Goal: Information Seeking & Learning: Learn about a topic

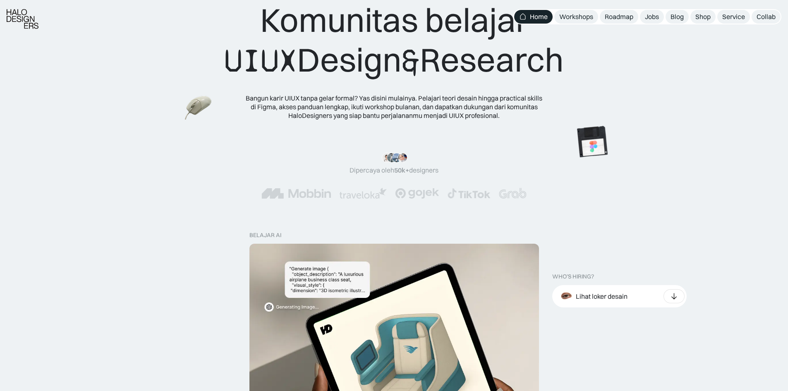
scroll to position [207, 0]
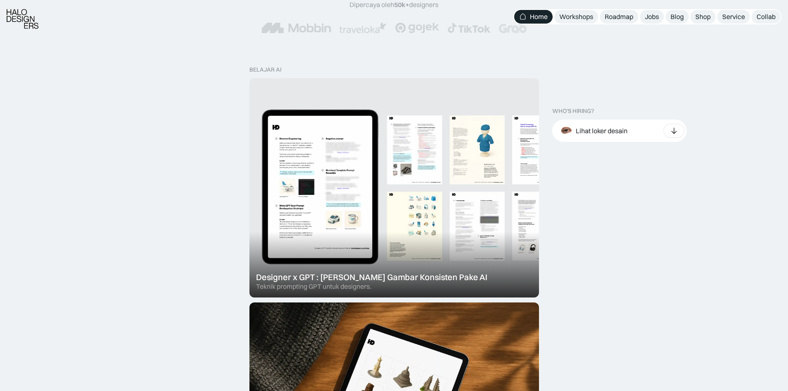
click at [446, 139] on div at bounding box center [393, 187] width 289 height 219
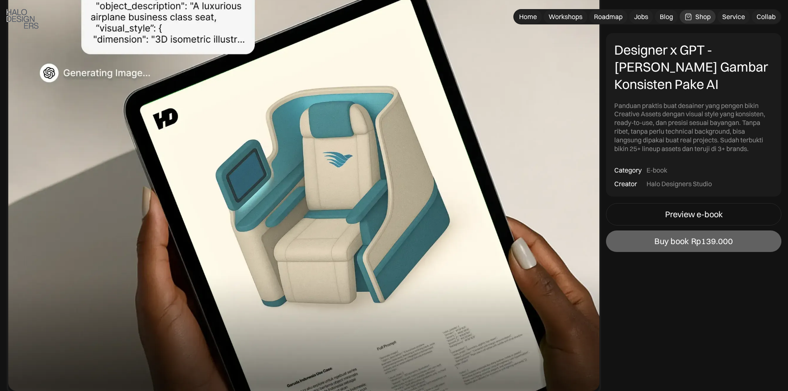
scroll to position [124, 0]
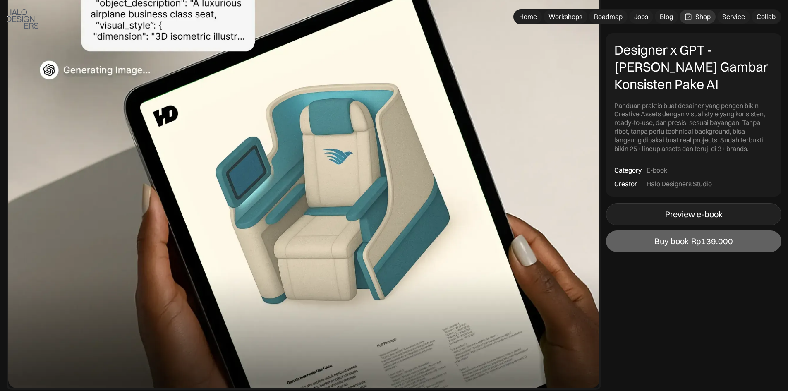
click at [633, 212] on link "Preview e-book" at bounding box center [693, 214] width 175 height 22
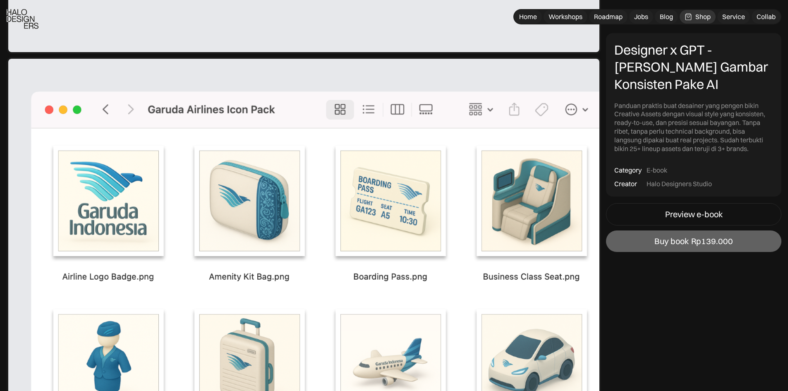
scroll to position [2522, 0]
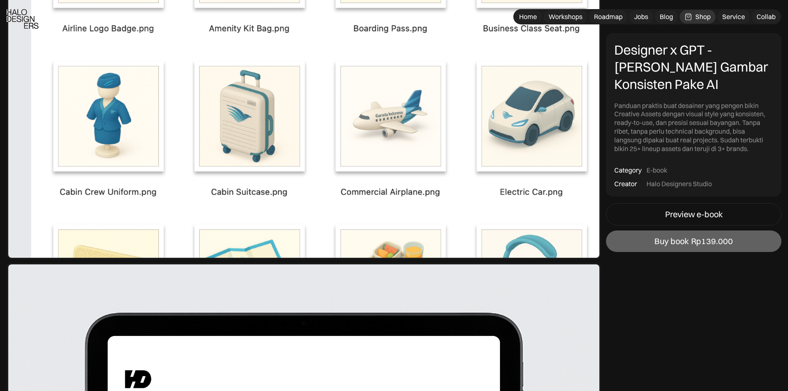
click at [704, 16] on div "Shop" at bounding box center [702, 16] width 15 height 9
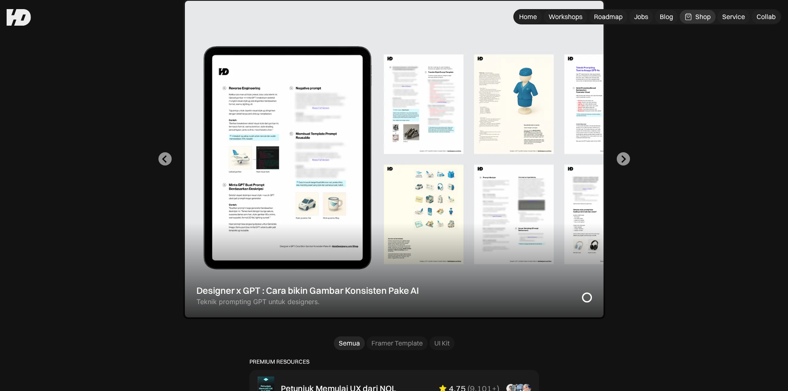
scroll to position [248, 0]
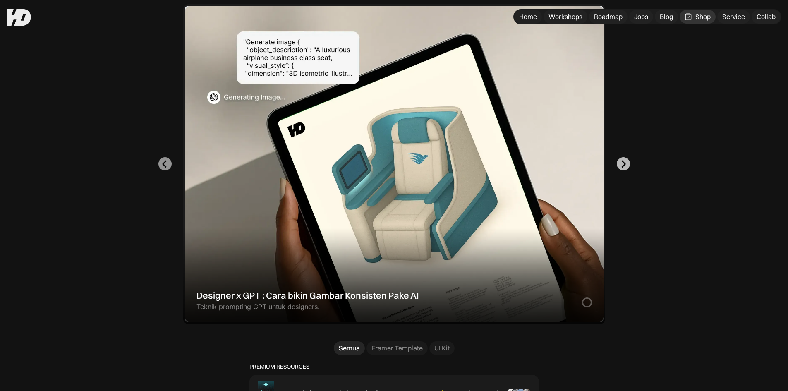
click at [622, 162] on icon "Next slide" at bounding box center [623, 164] width 8 height 8
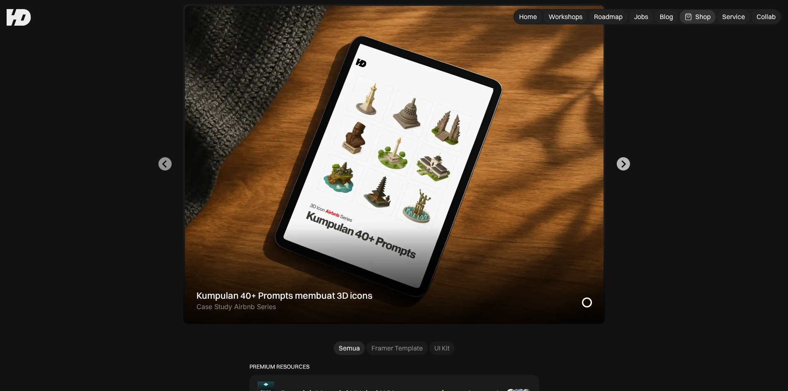
click at [621, 162] on icon "Go to first slide" at bounding box center [623, 164] width 8 height 8
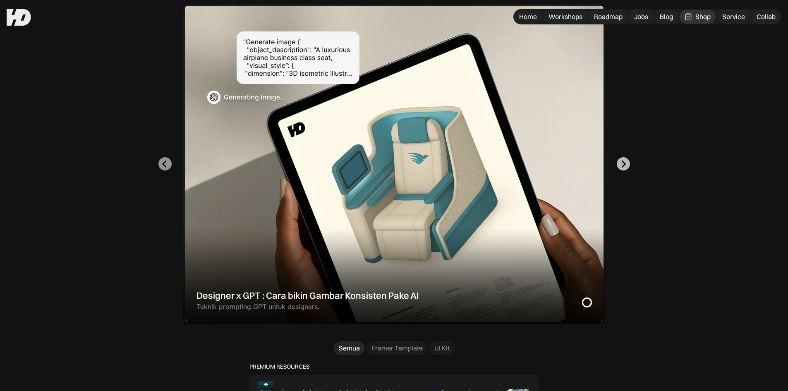
click at [621, 162] on icon "Next slide" at bounding box center [623, 164] width 8 height 8
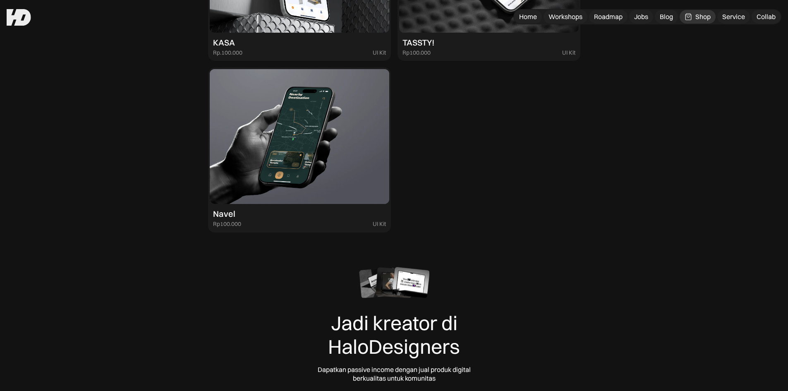
scroll to position [2367, 0]
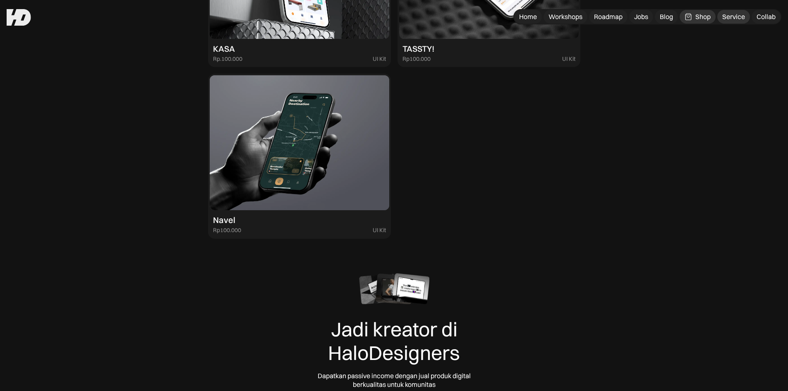
click at [733, 15] on div "Service" at bounding box center [733, 16] width 23 height 9
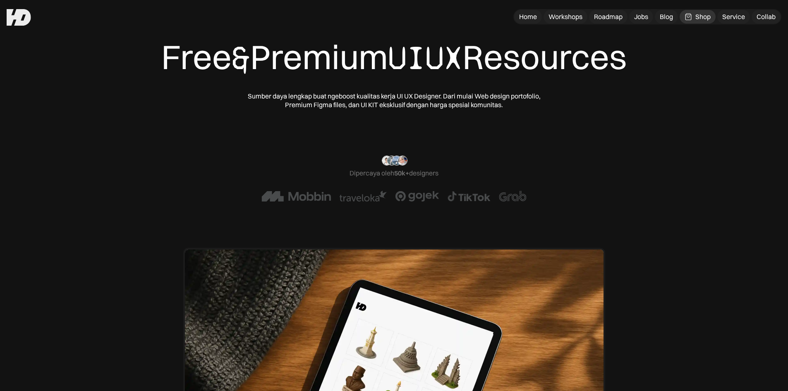
scroll to position [0, 0]
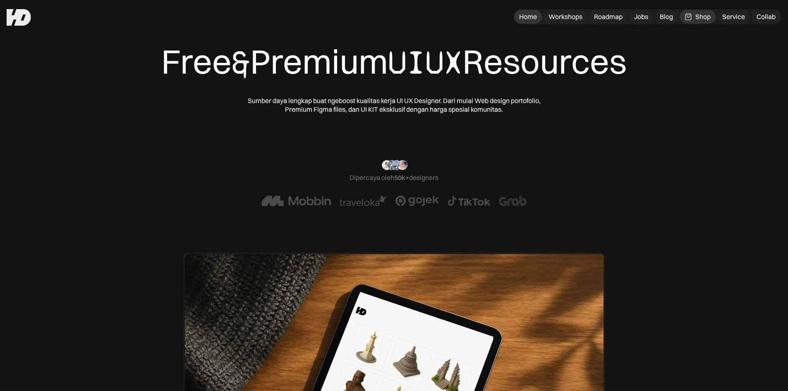
click at [527, 13] on div "Home" at bounding box center [528, 16] width 18 height 9
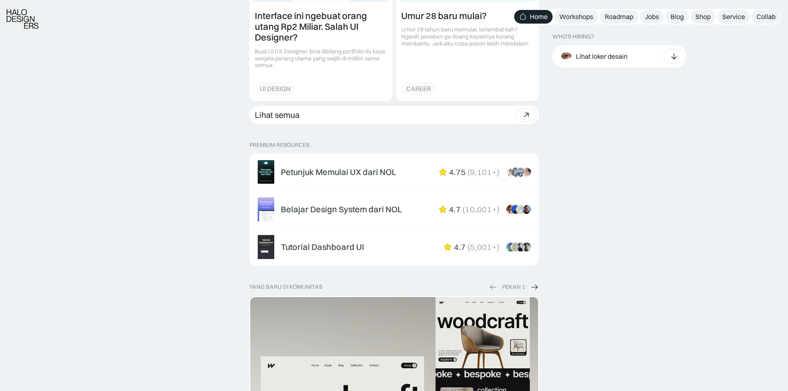
scroll to position [1364, 0]
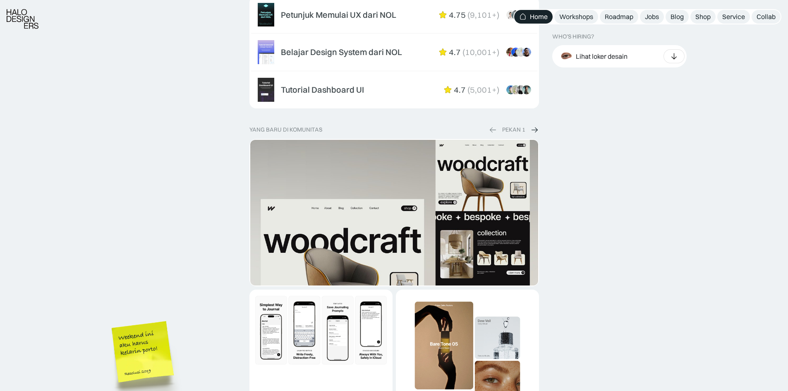
click at [498, 220] on img "1 of 2" at bounding box center [394, 298] width 288 height 316
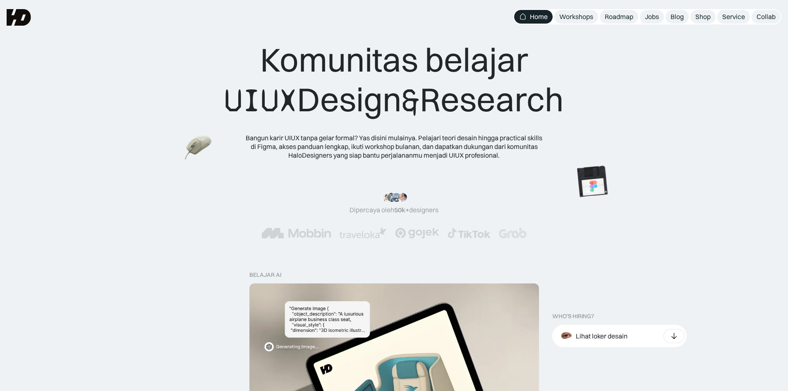
scroll to position [0, 0]
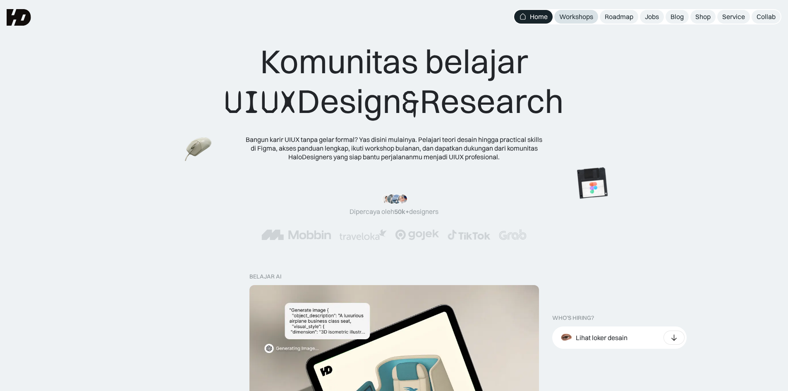
click at [579, 19] on div "Workshops" at bounding box center [576, 16] width 34 height 9
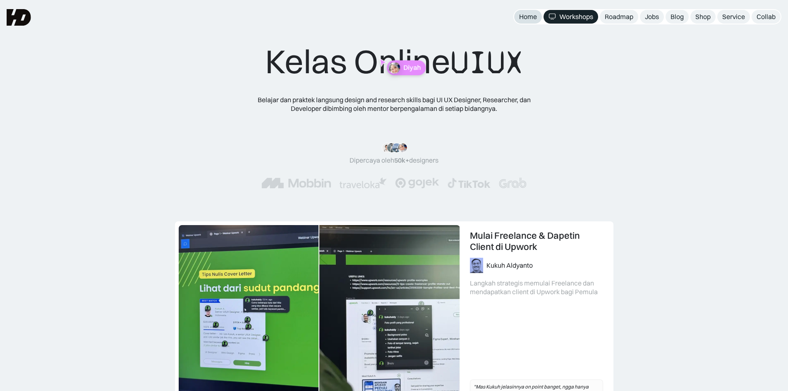
click at [526, 18] on div "Home" at bounding box center [528, 16] width 18 height 9
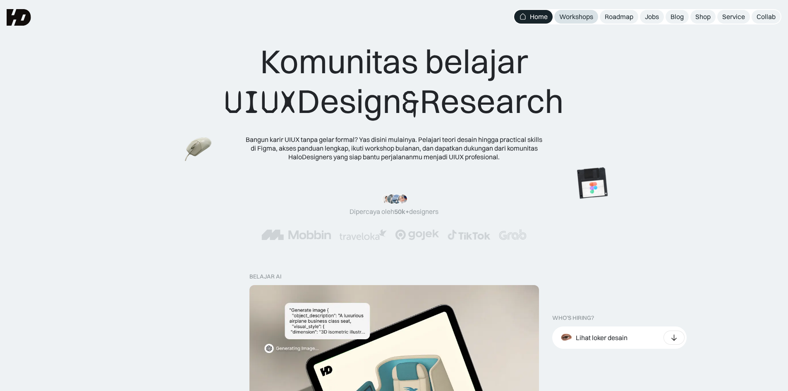
click at [574, 15] on div "Workshops" at bounding box center [576, 16] width 34 height 9
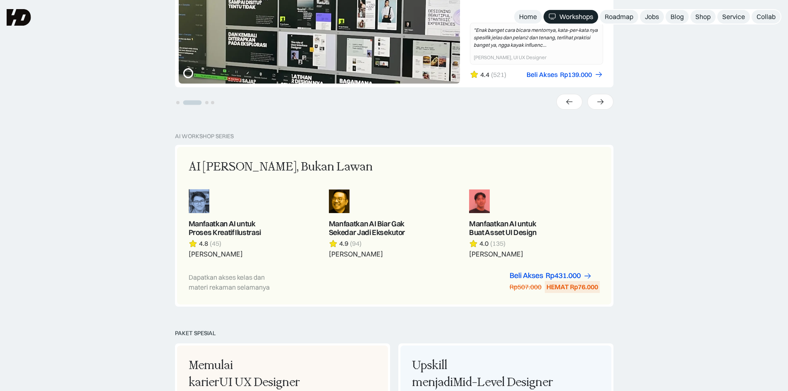
scroll to position [331, 0]
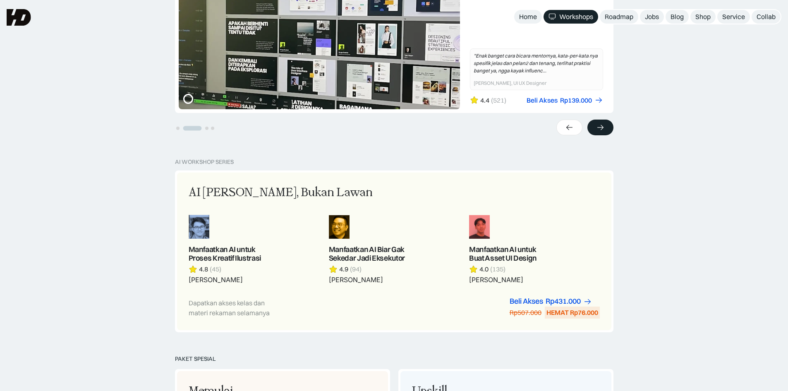
click at [598, 123] on icon at bounding box center [600, 127] width 9 height 8
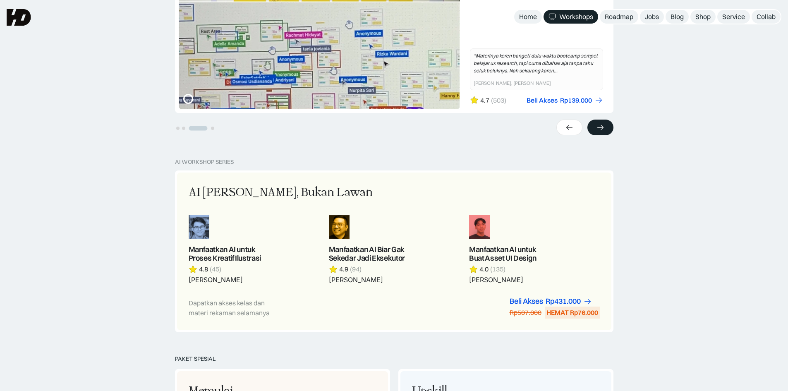
click at [598, 123] on icon at bounding box center [600, 127] width 9 height 8
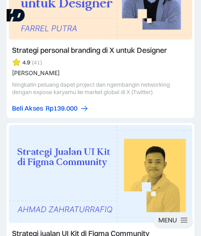
scroll to position [3273, 0]
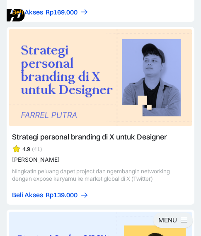
click at [21, 17] on img at bounding box center [16, 15] width 18 height 12
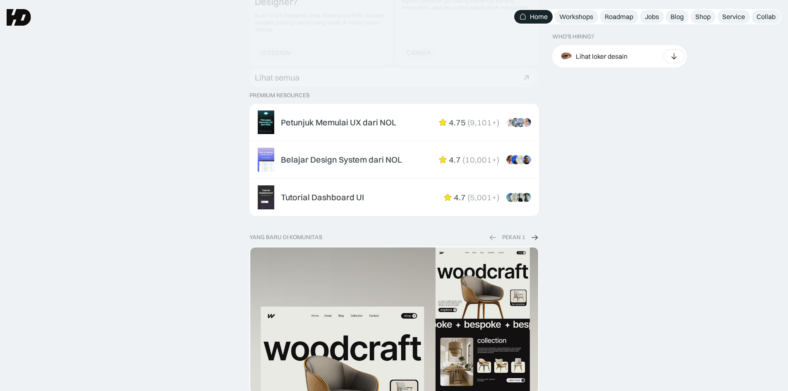
scroll to position [1213, 0]
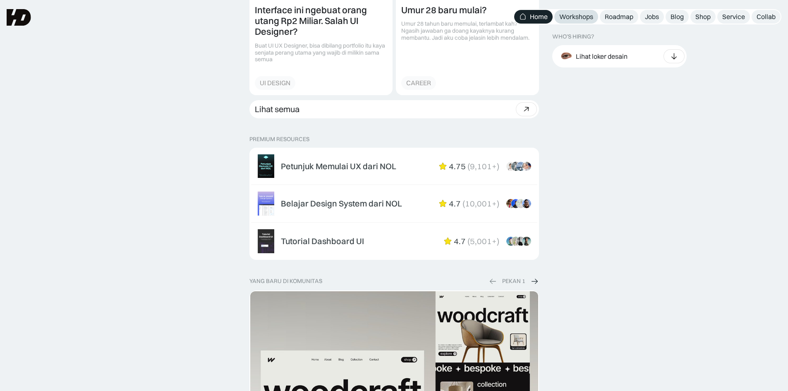
click at [200, 19] on div "Workshops" at bounding box center [576, 16] width 34 height 9
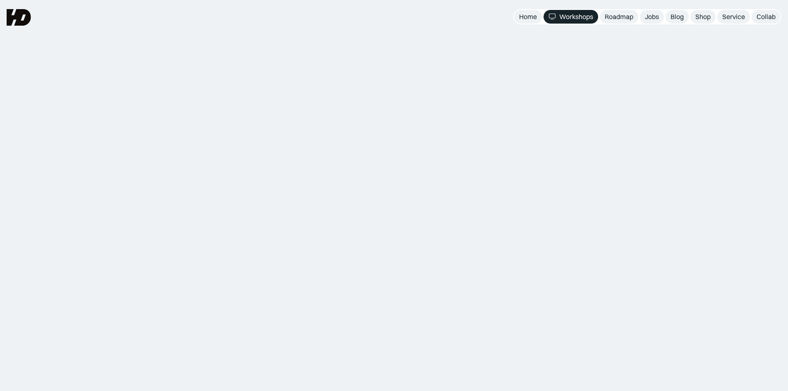
click at [617, 19] on div "Roadmap" at bounding box center [618, 16] width 29 height 9
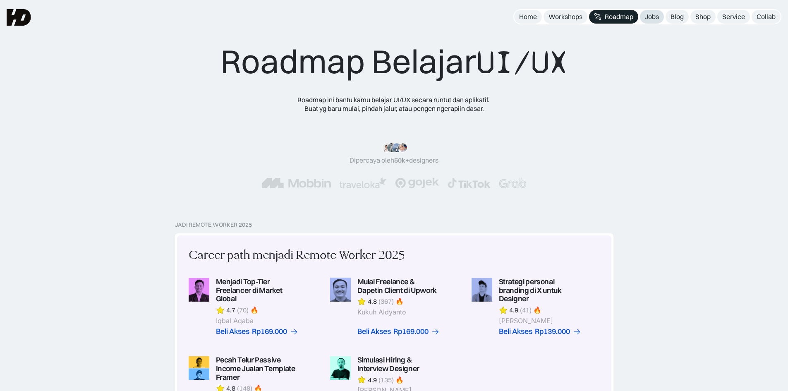
click at [651, 17] on div "Jobs" at bounding box center [652, 16] width 14 height 9
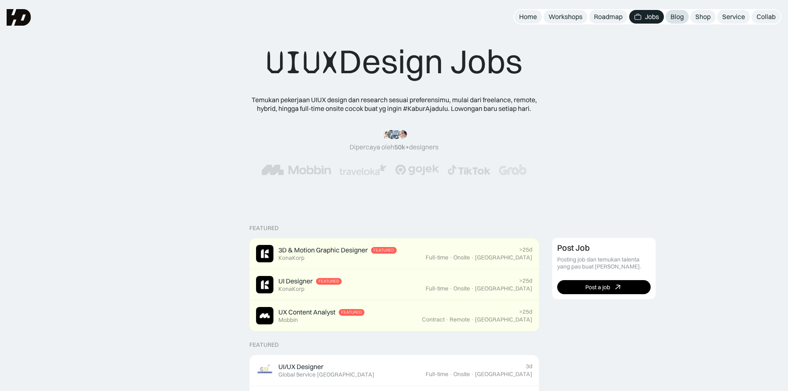
click at [672, 15] on div "Blog" at bounding box center [676, 16] width 13 height 9
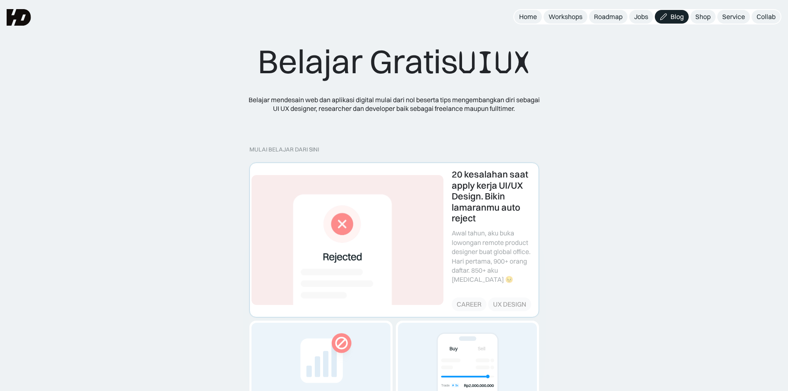
click at [493, 172] on link at bounding box center [394, 239] width 289 height 153
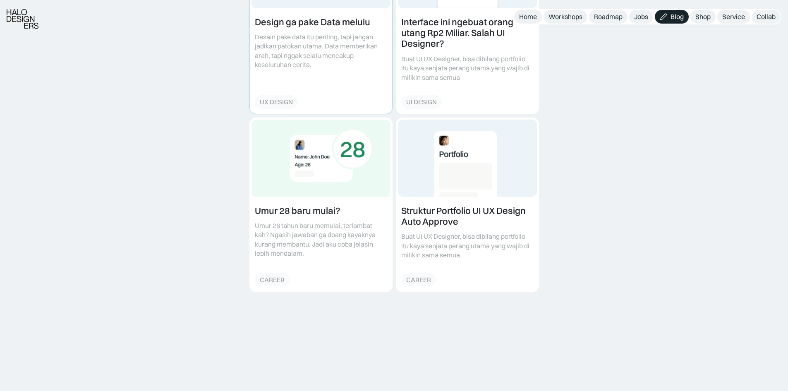
scroll to position [455, 0]
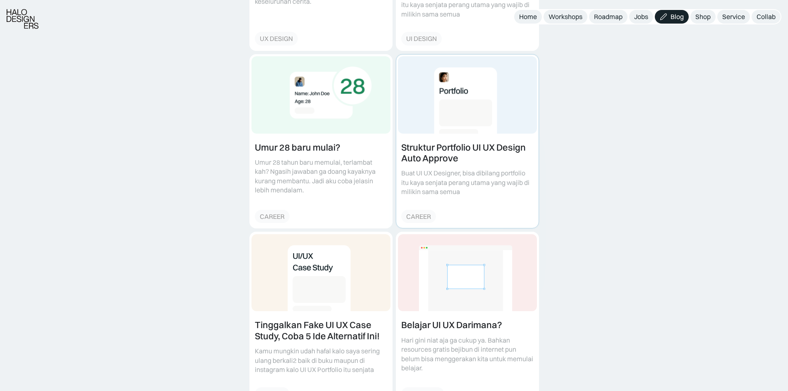
click at [435, 138] on link at bounding box center [467, 142] width 142 height 174
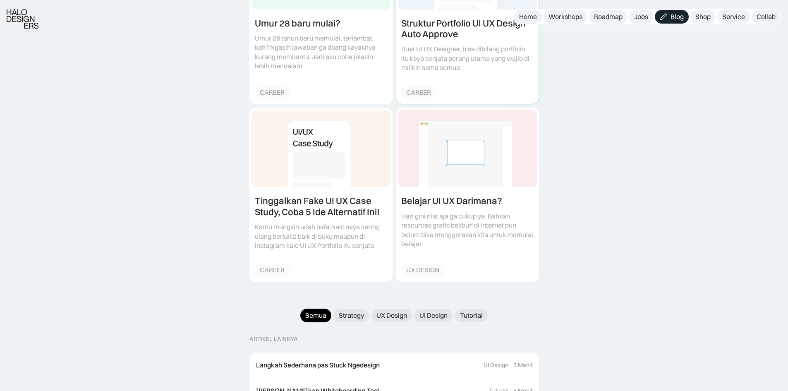
scroll to position [620, 0]
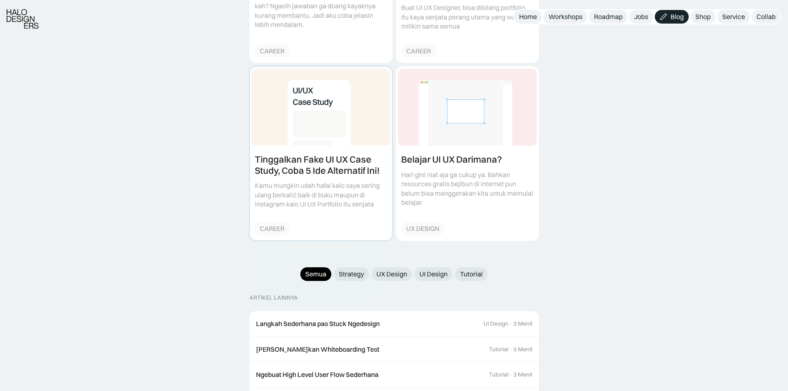
click at [344, 155] on link at bounding box center [321, 154] width 142 height 174
click at [433, 149] on link at bounding box center [467, 154] width 142 height 174
click at [357, 270] on div "Strategy" at bounding box center [351, 274] width 25 height 9
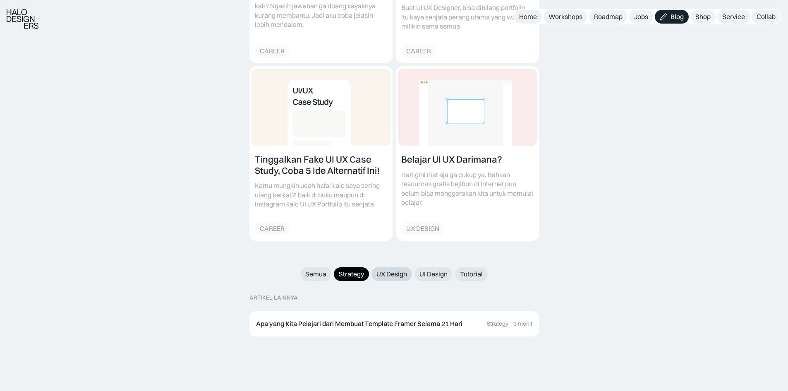
click at [385, 270] on div "UX Design" at bounding box center [391, 274] width 31 height 9
click at [420, 270] on div "UI Design" at bounding box center [433, 274] width 28 height 9
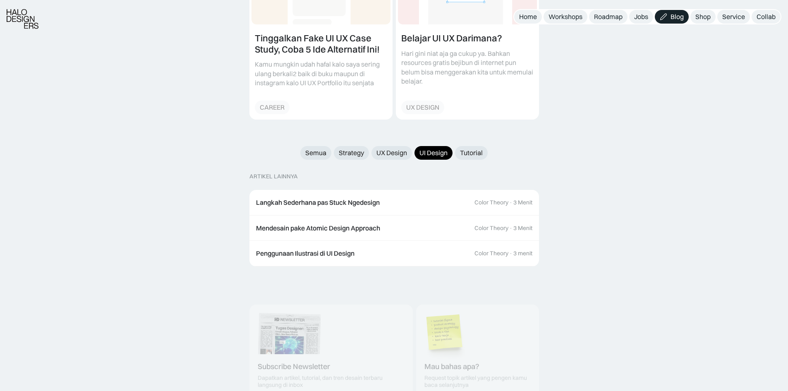
scroll to position [744, 0]
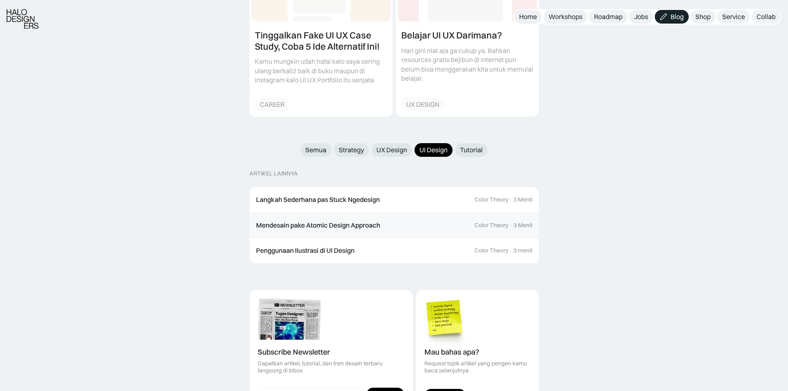
click at [352, 221] on div "Mendesain pake Atomic Design Approach" at bounding box center [318, 225] width 124 height 9
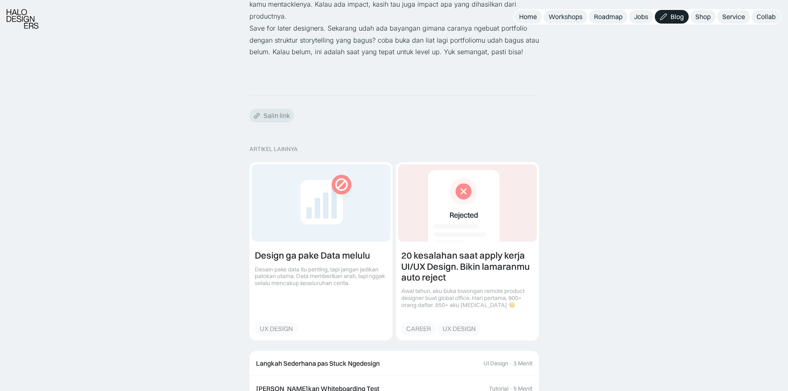
scroll to position [1695, 0]
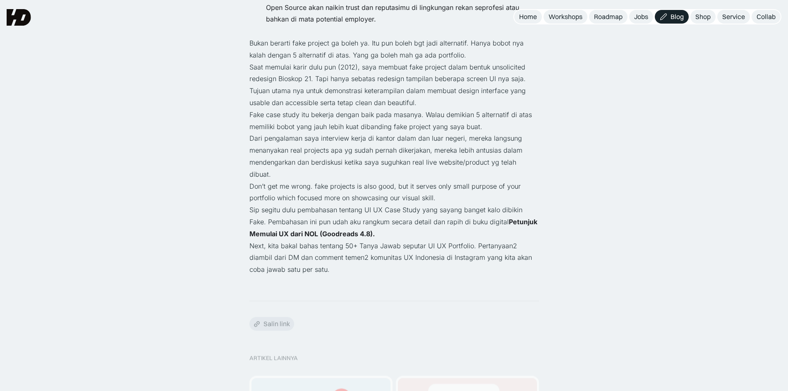
scroll to position [1943, 0]
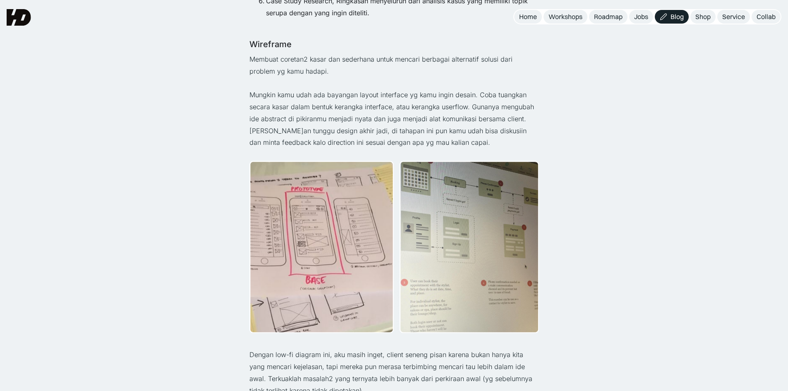
scroll to position [865, 0]
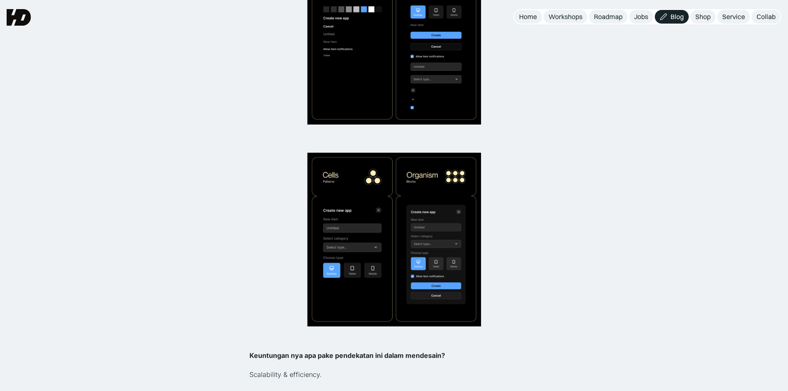
scroll to position [579, 0]
